Goal: Find contact information: Find contact information

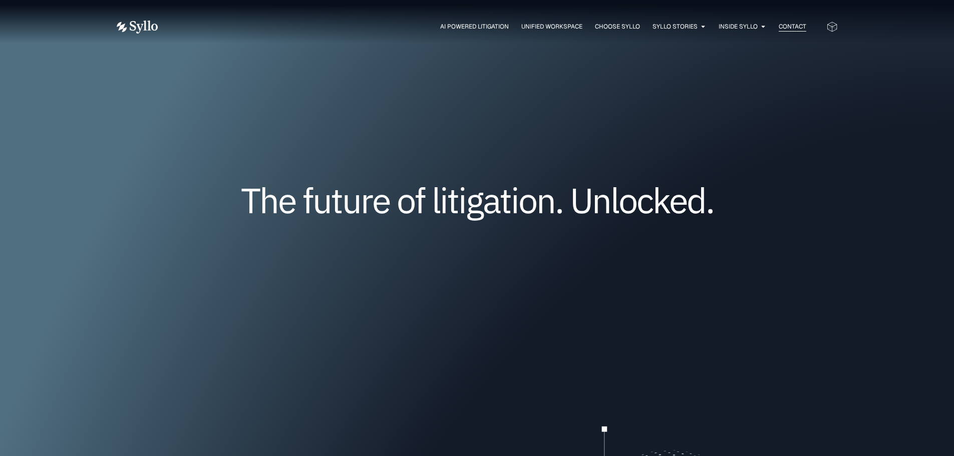
click at [789, 25] on span "Contact" at bounding box center [792, 26] width 28 height 9
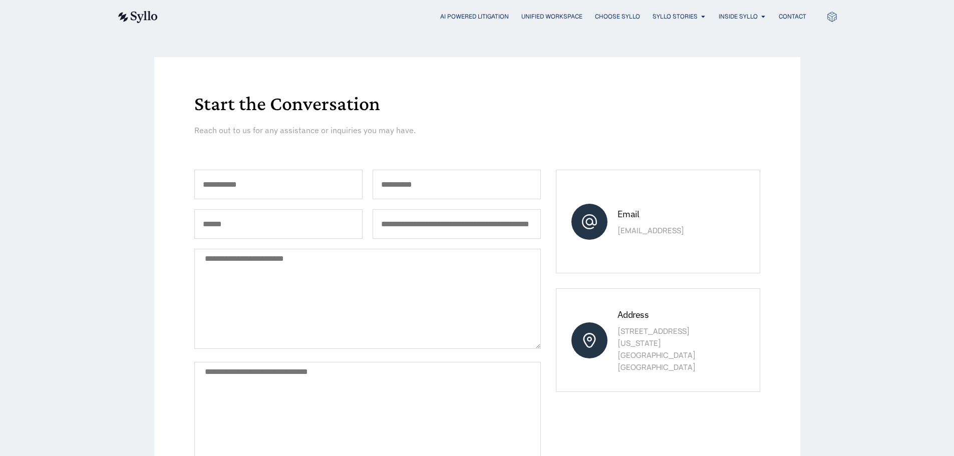
scroll to position [150, 0]
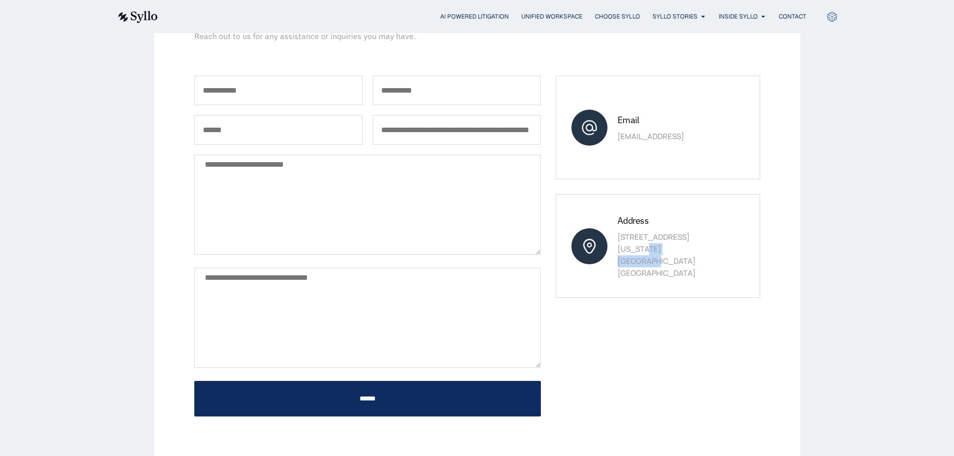
drag, startPoint x: 689, startPoint y: 253, endPoint x: 651, endPoint y: 254, distance: 38.1
click at [643, 251] on p "[STREET_ADDRESS][US_STATE]" at bounding box center [672, 255] width 111 height 48
drag, startPoint x: 666, startPoint y: 267, endPoint x: 615, endPoint y: 245, distance: 55.4
click at [615, 245] on div "Address [STREET_ADDRESS][US_STATE]" at bounding box center [658, 246] width 204 height 104
copy p "[STREET_ADDRESS][US_STATE]"
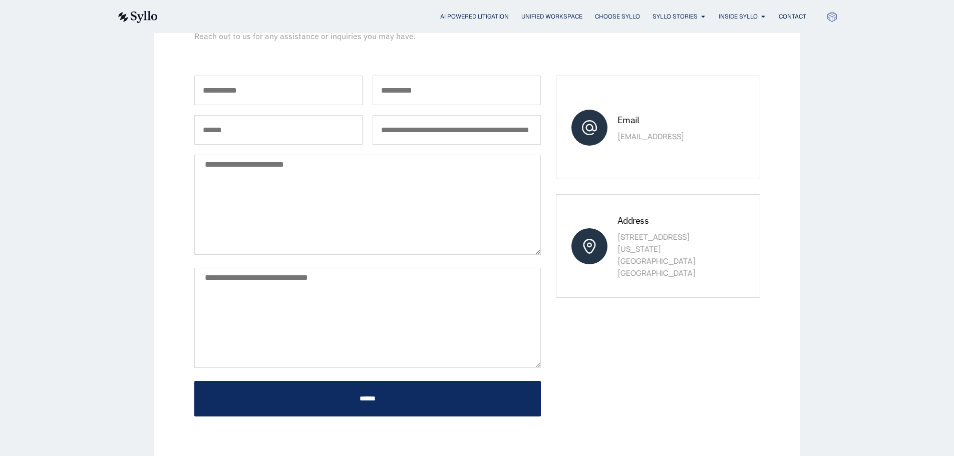
click at [159, 284] on div "Start the Conversation Reach out to us for any assistance or inquiries you may …" at bounding box center [477, 210] width 646 height 494
drag, startPoint x: 649, startPoint y: 132, endPoint x: 614, endPoint y: 131, distance: 35.6
click at [614, 131] on div "Email [EMAIL_ADDRESS]" at bounding box center [658, 128] width 204 height 104
click at [664, 135] on p "[EMAIL_ADDRESS]" at bounding box center [672, 137] width 111 height 12
drag, startPoint x: 643, startPoint y: 134, endPoint x: 614, endPoint y: 134, distance: 29.0
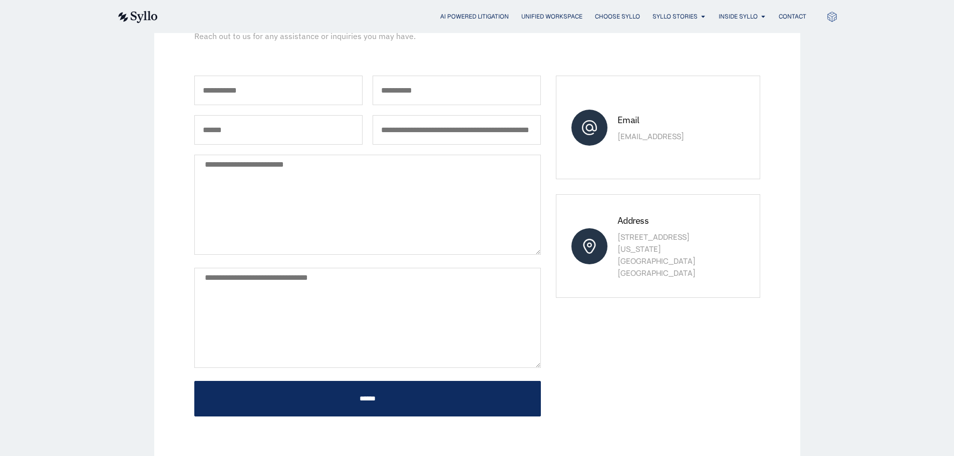
click at [614, 134] on div "Email sales@syllo.ai" at bounding box center [658, 128] width 204 height 104
copy p "[EMAIL_ADDRESS]"
click at [166, 268] on div "Start the Conversation Reach out to us for any assistance or inquiries you may …" at bounding box center [477, 210] width 646 height 494
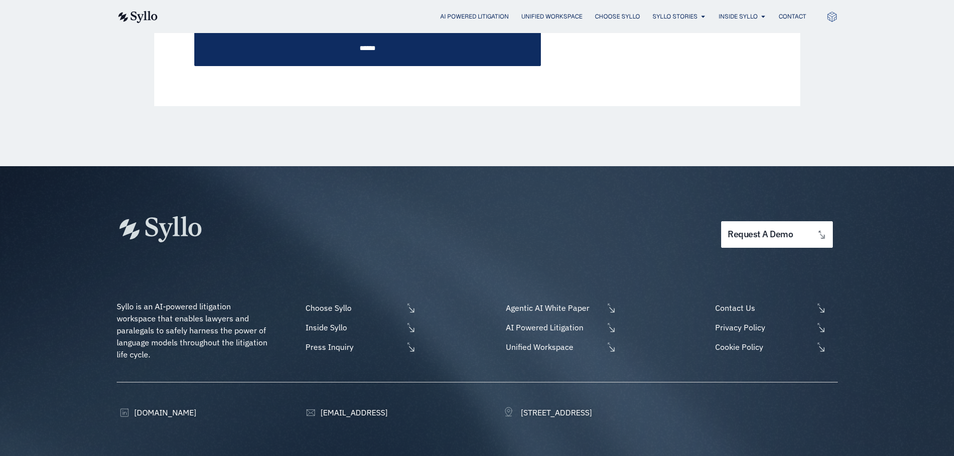
scroll to position [543, 0]
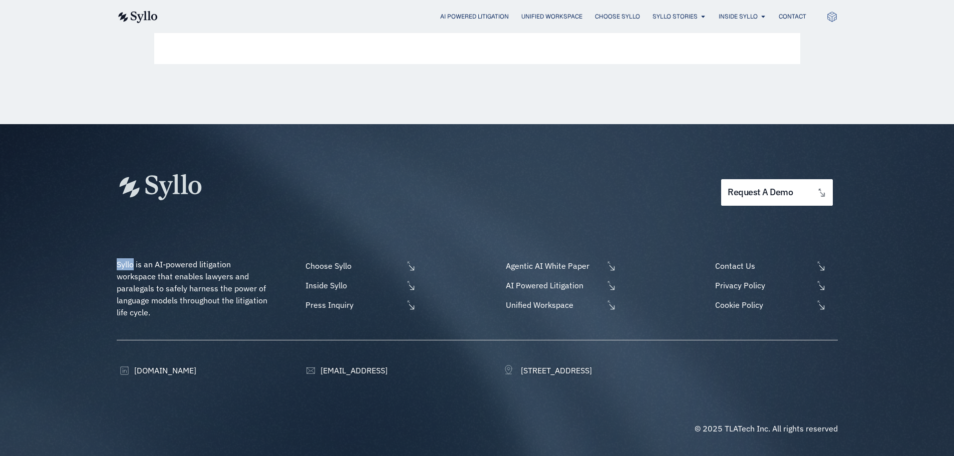
drag, startPoint x: 134, startPoint y: 265, endPoint x: 115, endPoint y: 263, distance: 19.6
click at [115, 263] on div "request a demo Syllo is an AI-powered litigation workspace that enables lawyers…" at bounding box center [477, 290] width 954 height 332
copy span "Syllo"
drag, startPoint x: 179, startPoint y: 314, endPoint x: 140, endPoint y: 267, distance: 60.8
click at [178, 313] on p "Syllo is an AI-powered litigation workspace that enables lawyers and paralegals…" at bounding box center [193, 288] width 153 height 60
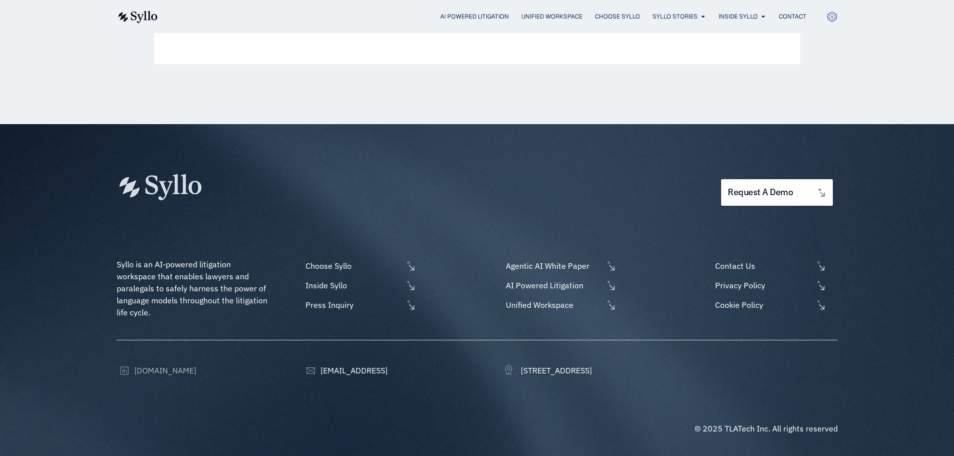
click at [150, 368] on span "[DOMAIN_NAME]" at bounding box center [164, 370] width 65 height 12
